Goal: Task Accomplishment & Management: Manage account settings

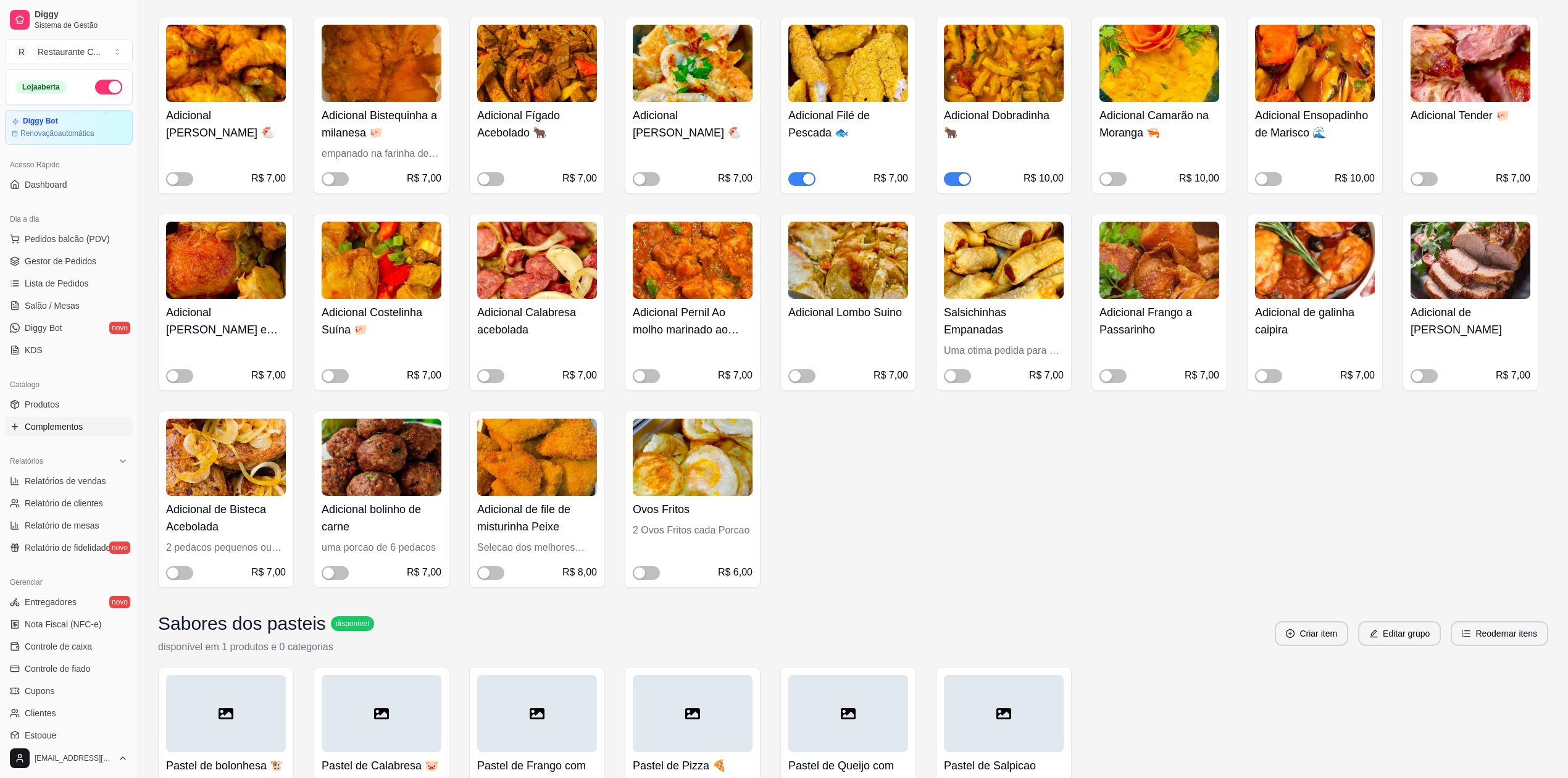
scroll to position [29, 0]
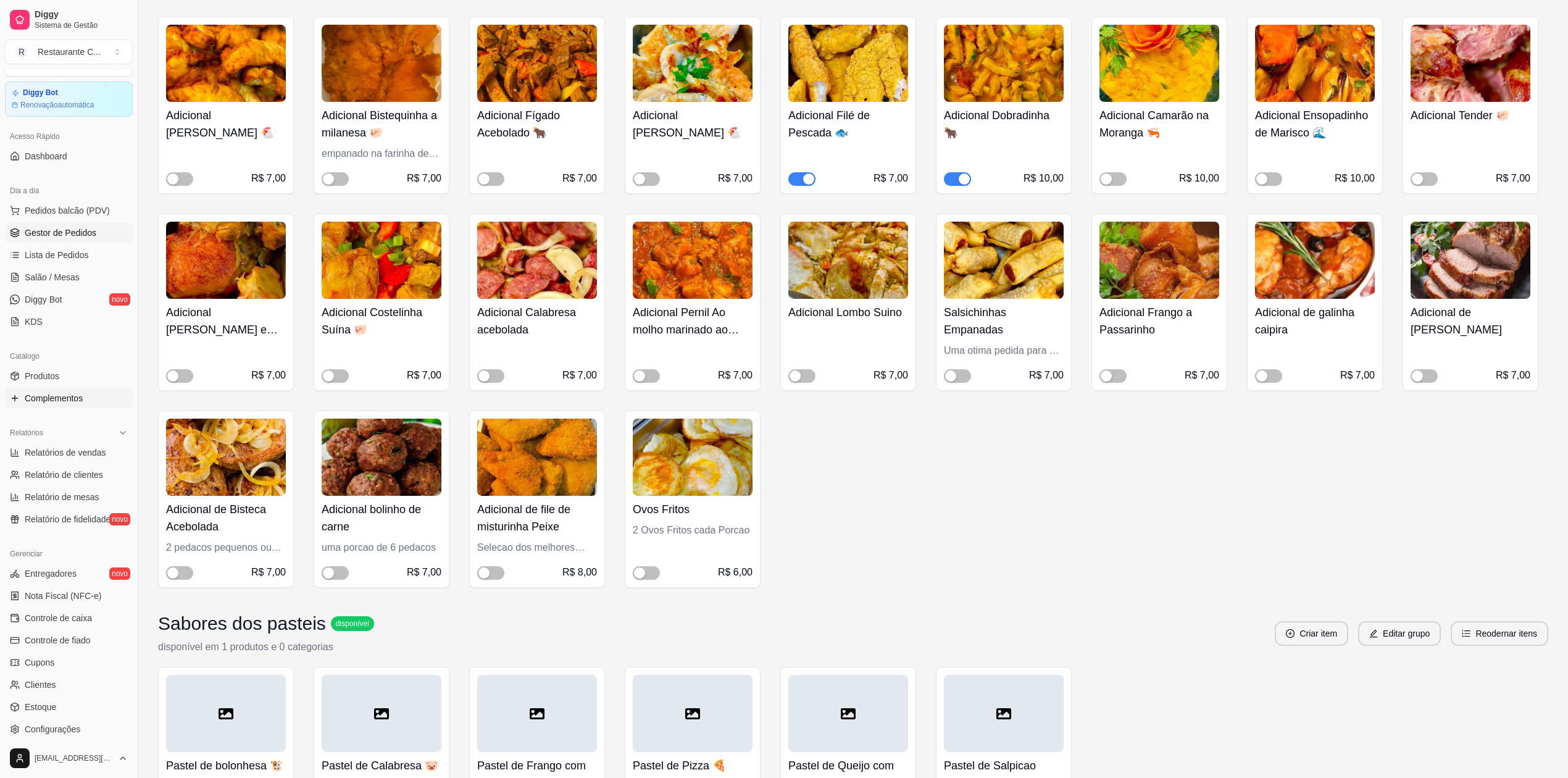
click at [87, 230] on span "Gestor de Pedidos" at bounding box center [61, 233] width 72 height 12
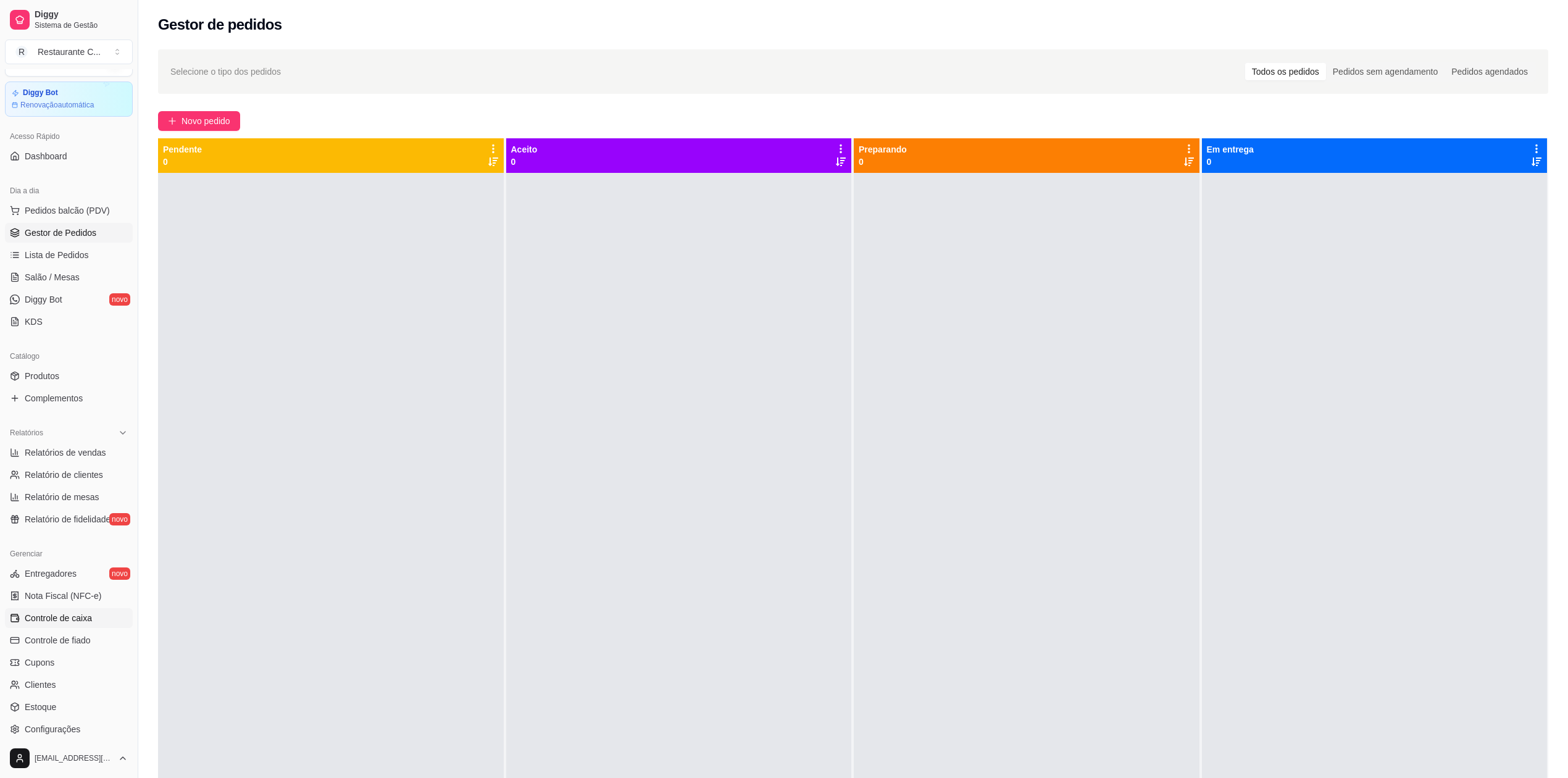
click at [83, 620] on span "Controle de caixa" at bounding box center [58, 618] width 67 height 12
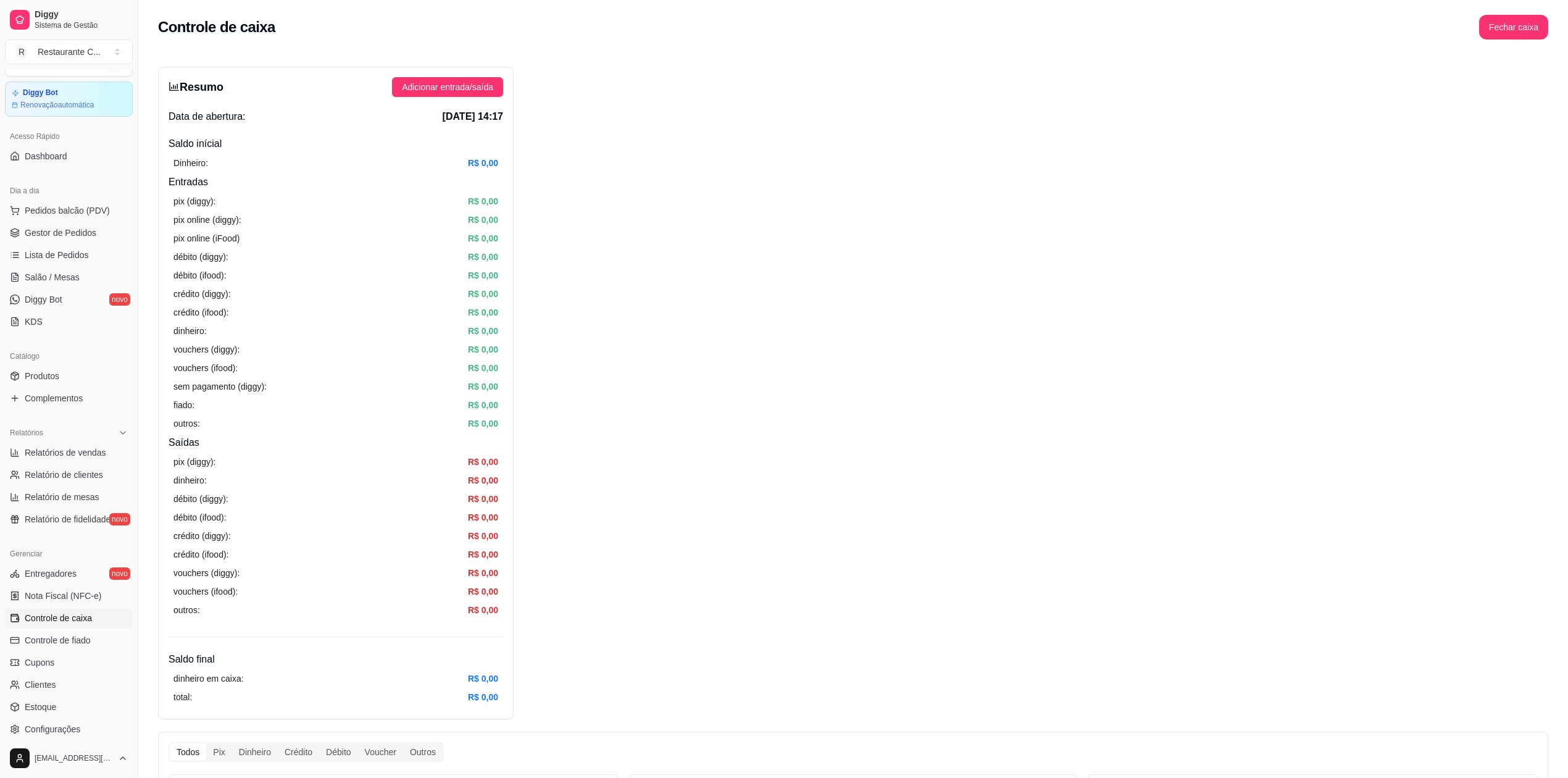
click at [865, 282] on div "Resumo Adicionar entrada/saída Data de abertura: [DATE] 14:17 Saldo inícial Din…" at bounding box center [853, 771] width 1391 height 1409
click at [85, 239] on span "Gestor de Pedidos" at bounding box center [61, 233] width 72 height 12
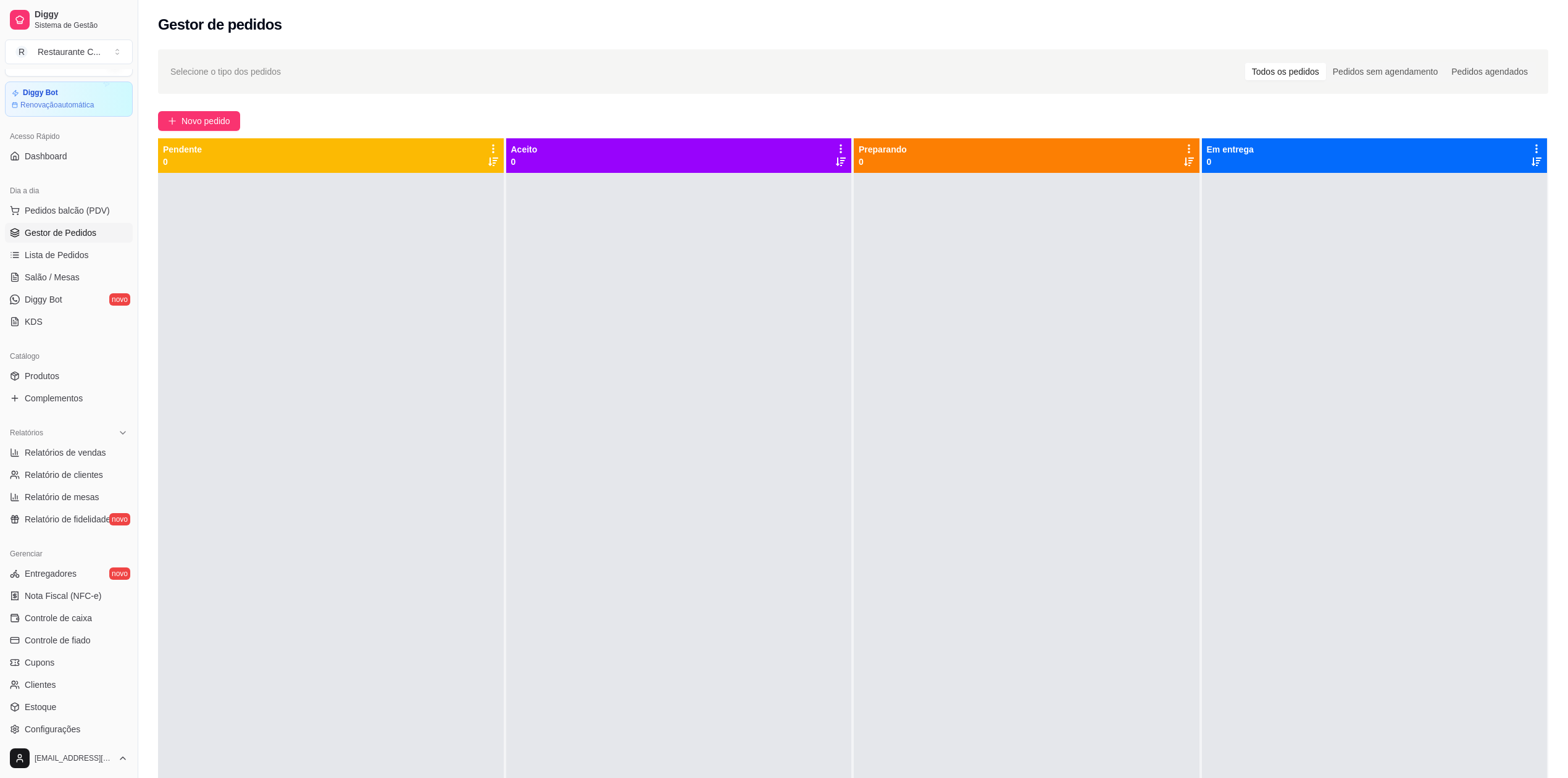
click at [1416, 447] on div at bounding box center [1375, 561] width 346 height 778
click at [78, 401] on span "Complementos" at bounding box center [53, 398] width 58 height 12
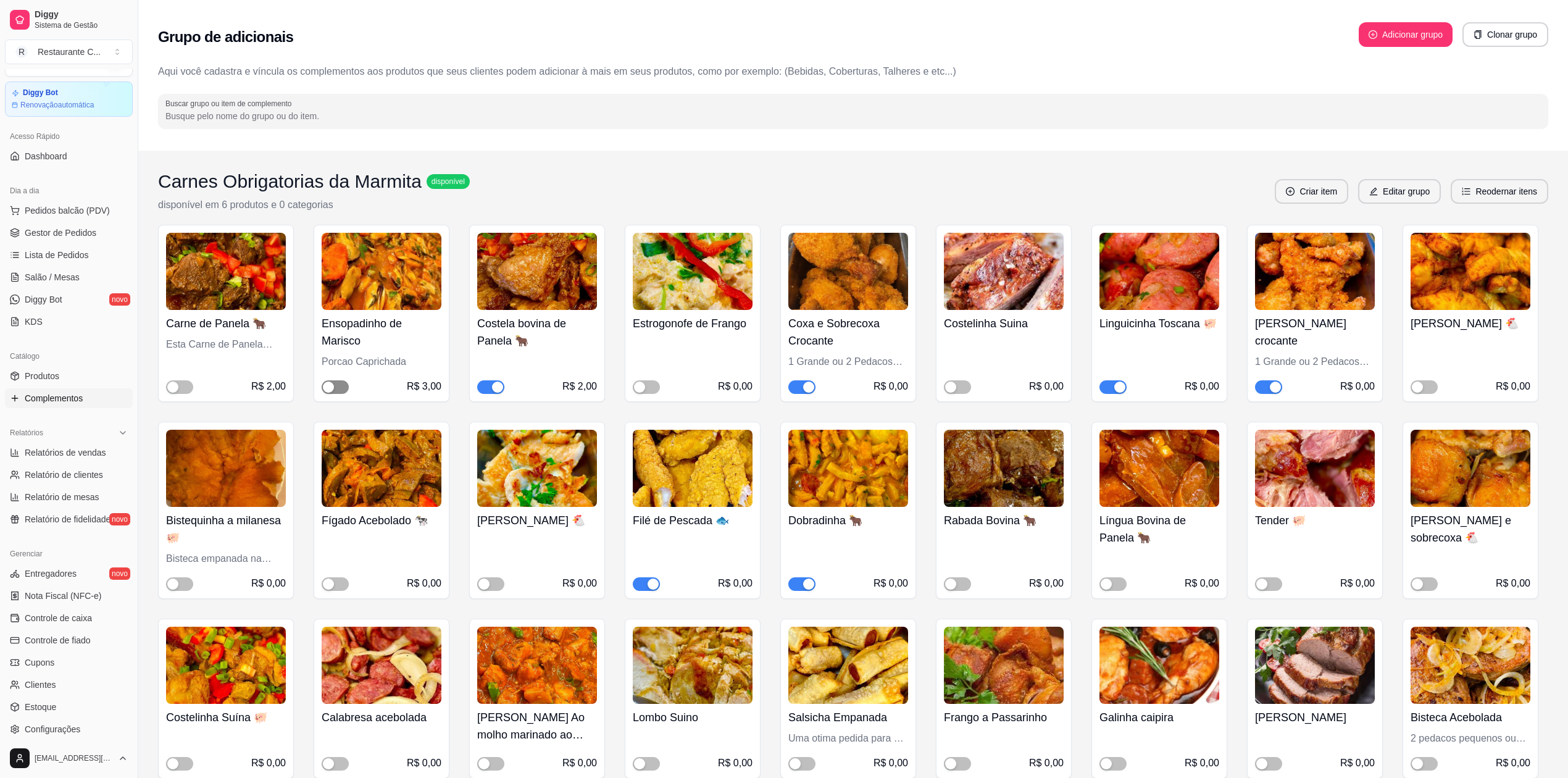
click at [332, 385] on div "button" at bounding box center [328, 387] width 11 height 11
click at [648, 383] on span "button" at bounding box center [647, 387] width 27 height 14
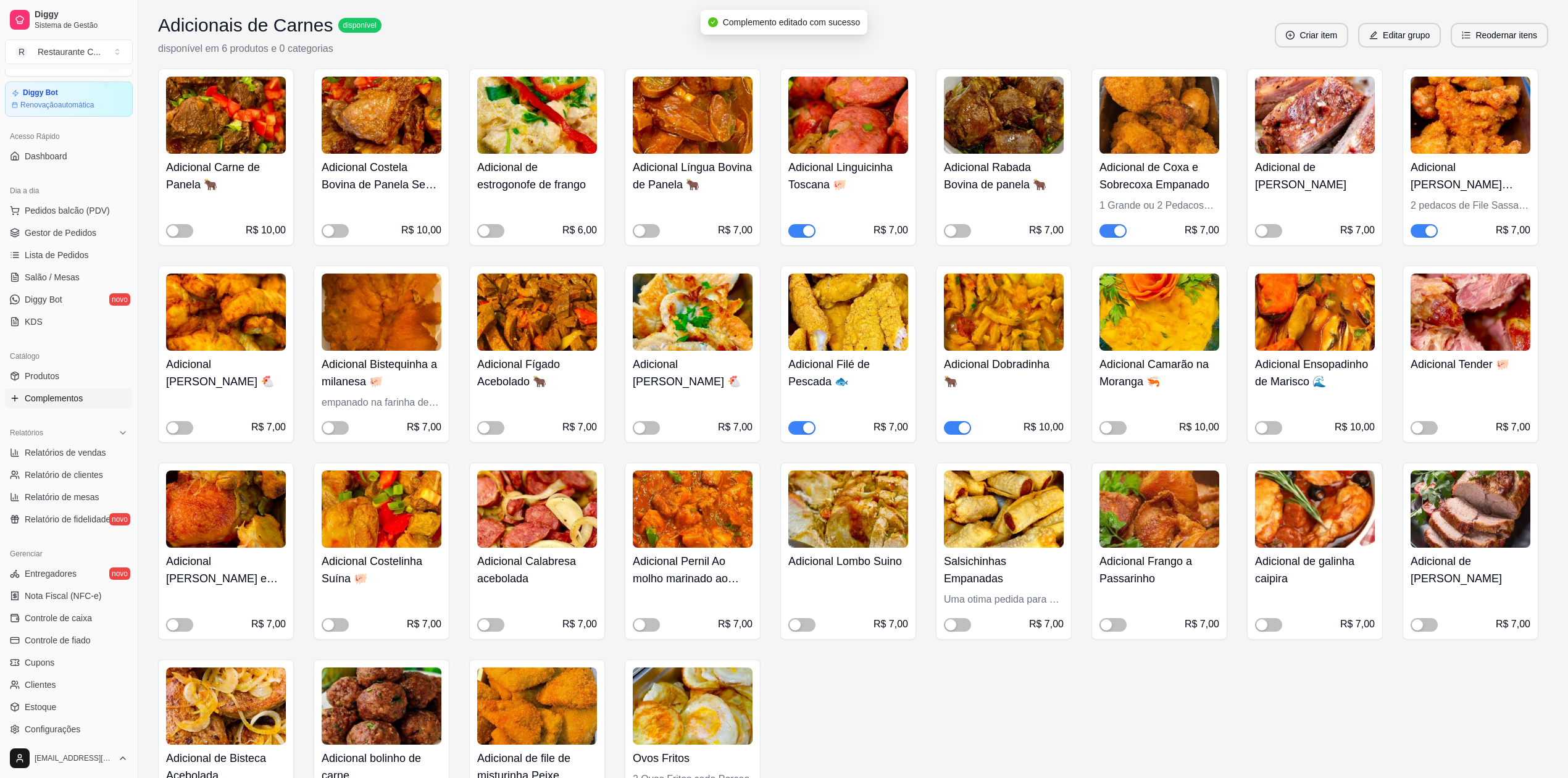
scroll to position [988, 0]
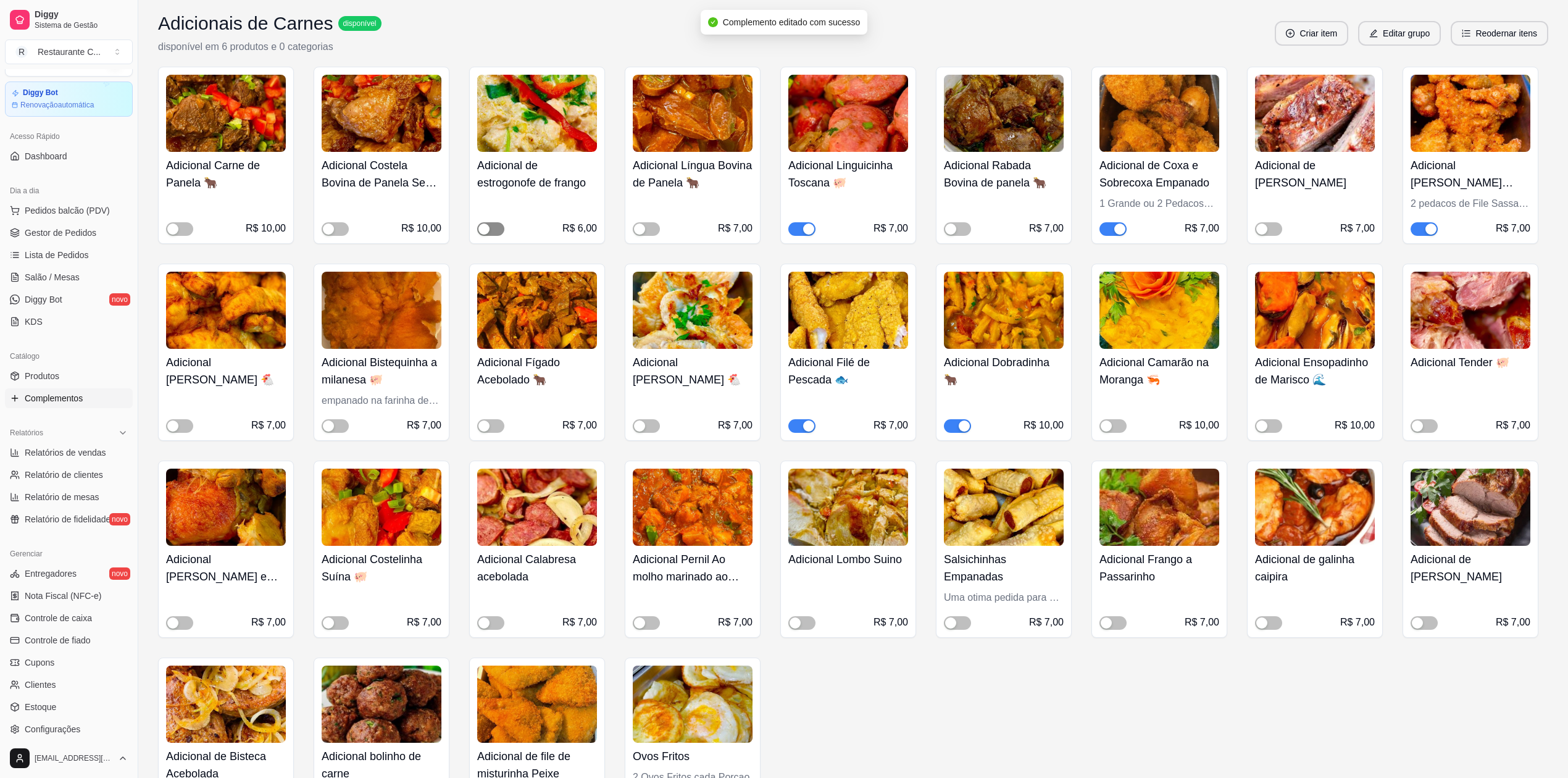
click at [492, 227] on span "button" at bounding box center [491, 229] width 27 height 14
click at [1271, 423] on span "button" at bounding box center [1269, 426] width 27 height 14
click at [1108, 428] on div "button" at bounding box center [1106, 426] width 11 height 11
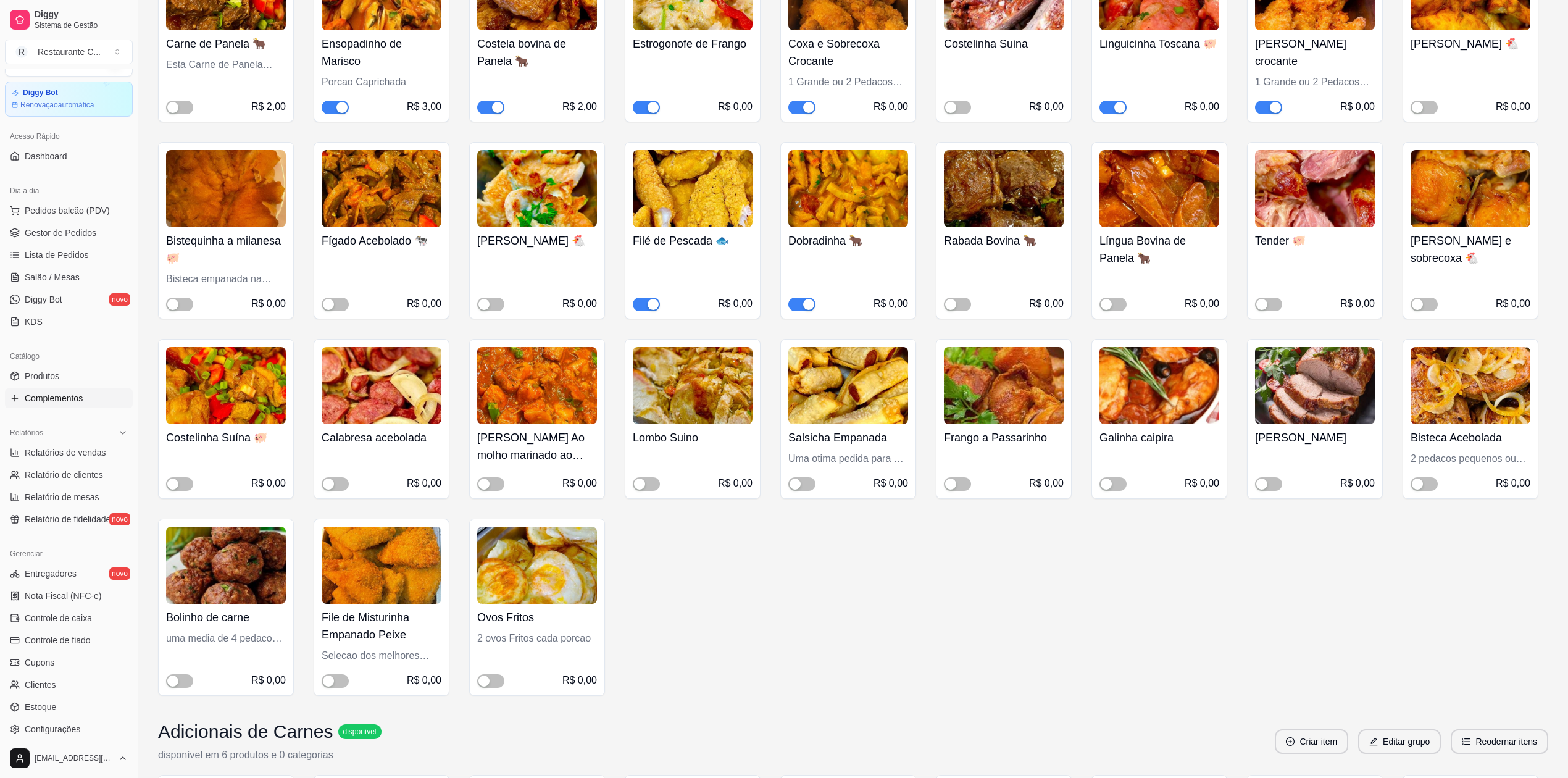
scroll to position [0, 0]
